Goal: Task Accomplishment & Management: Use online tool/utility

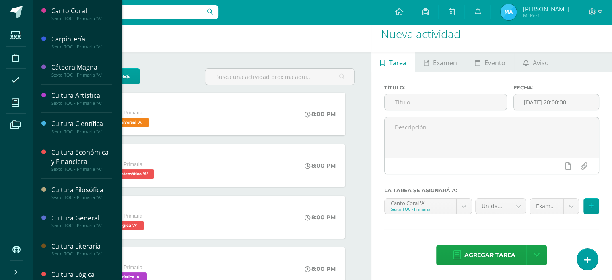
click at [5, 103] on li "Mis cursos" at bounding box center [16, 102] width 32 height 23
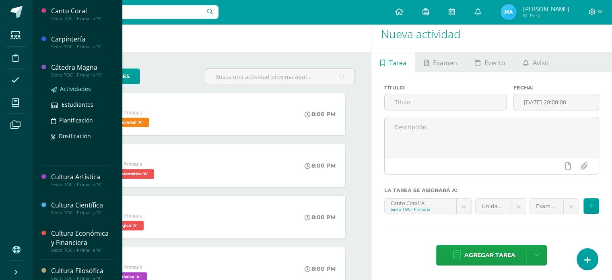
click at [85, 90] on span "Actividades" at bounding box center [75, 89] width 31 height 8
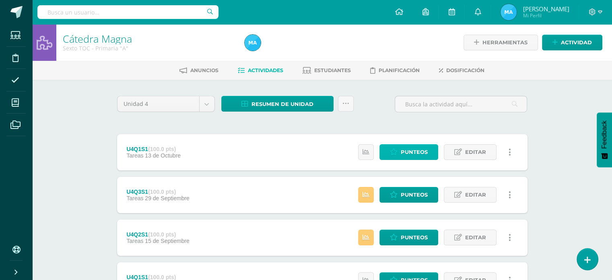
click at [396, 149] on icon at bounding box center [394, 152] width 8 height 7
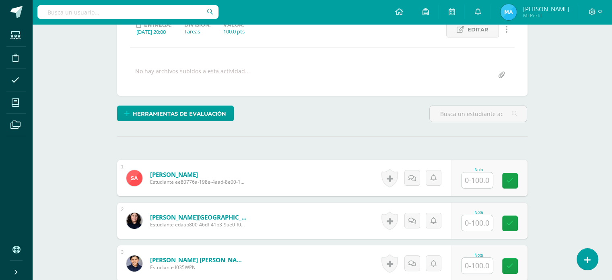
scroll to position [140, 0]
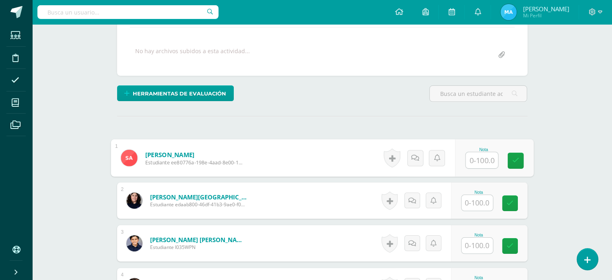
click at [480, 159] on input "text" at bounding box center [482, 160] width 32 height 16
type input "98"
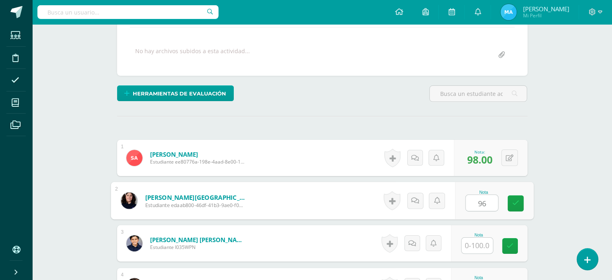
type input "96"
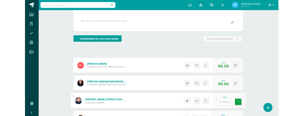
scroll to position [153, 0]
